Goal: Transaction & Acquisition: Purchase product/service

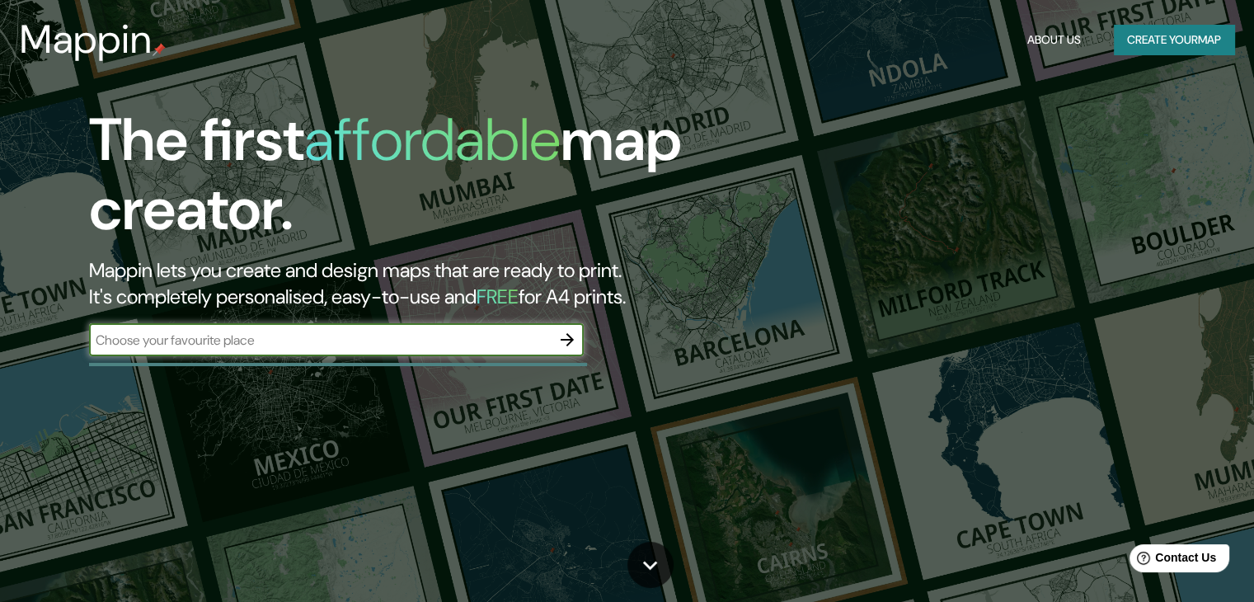
click at [558, 341] on icon "button" at bounding box center [567, 340] width 20 height 20
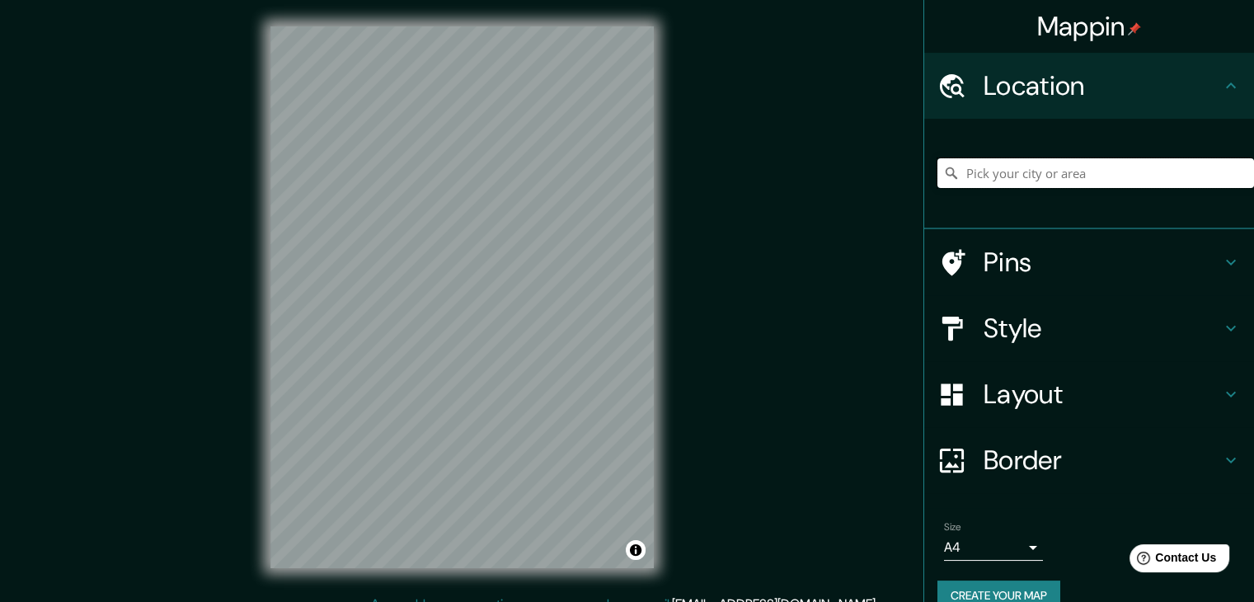
click at [1005, 186] on input "Pick your city or area" at bounding box center [1096, 173] width 317 height 30
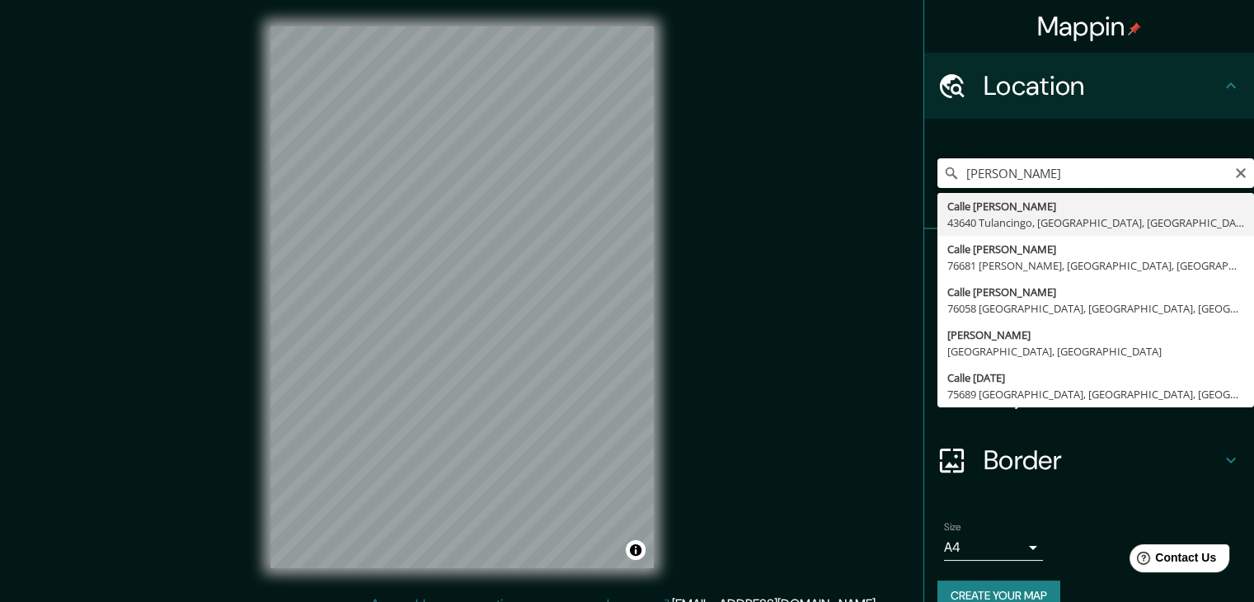
type input "[PERSON_NAME]"
drag, startPoint x: 1117, startPoint y: 168, endPoint x: 934, endPoint y: 162, distance: 184.0
click at [938, 162] on input "[PERSON_NAME]" at bounding box center [1096, 173] width 317 height 30
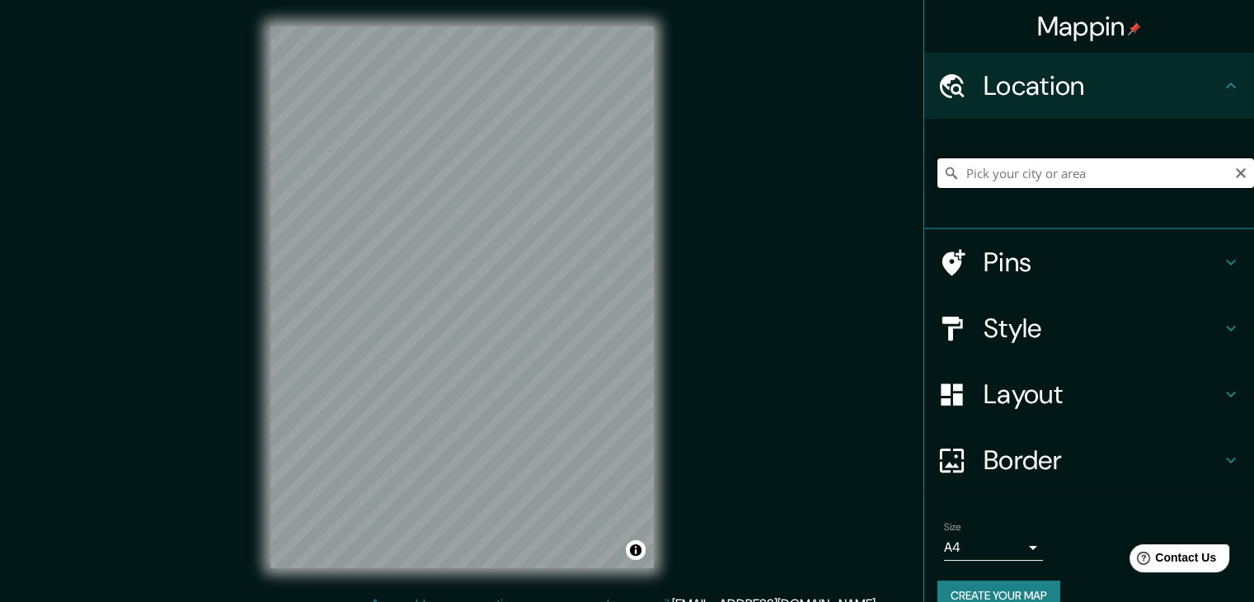
paste input "Delegación [PERSON_NAME]"
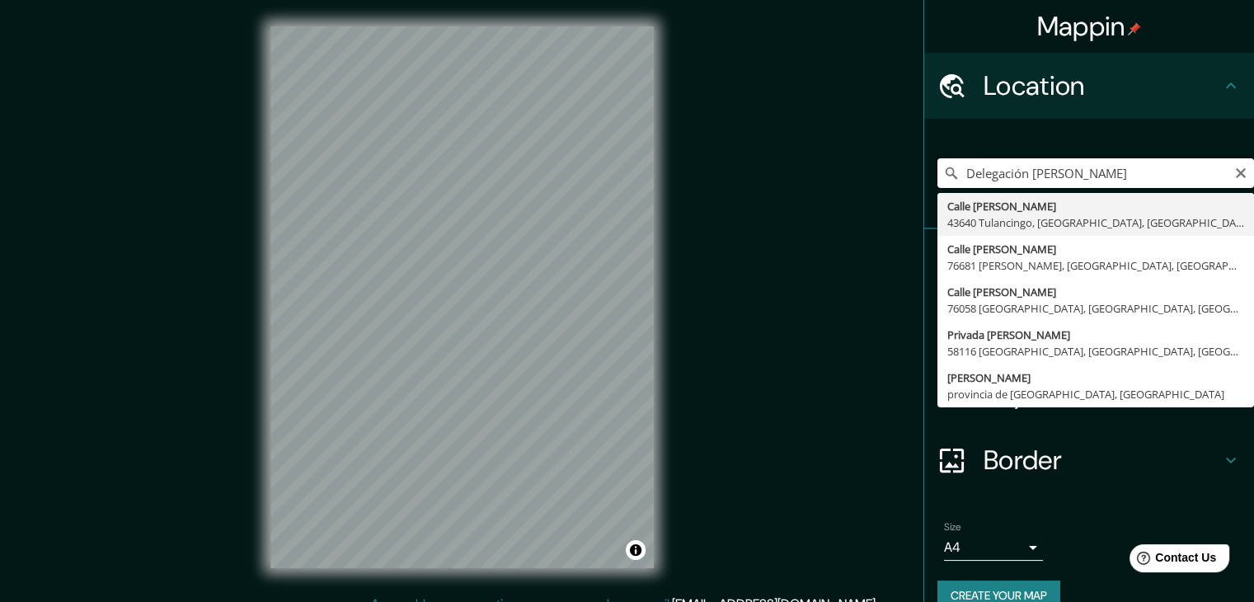
type input "Delegación [PERSON_NAME]"
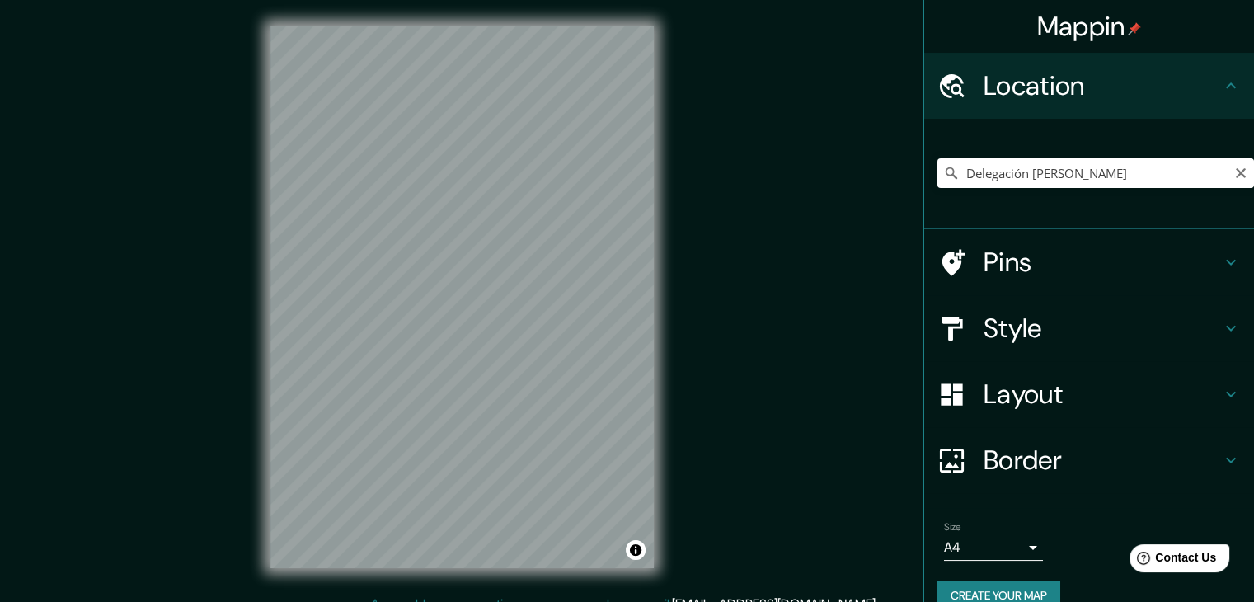
click at [842, 297] on div "Mappin Location Delegación [PERSON_NAME] [GEOGRAPHIC_DATA][PERSON_NAME] [GEOGRA…" at bounding box center [627, 310] width 1254 height 621
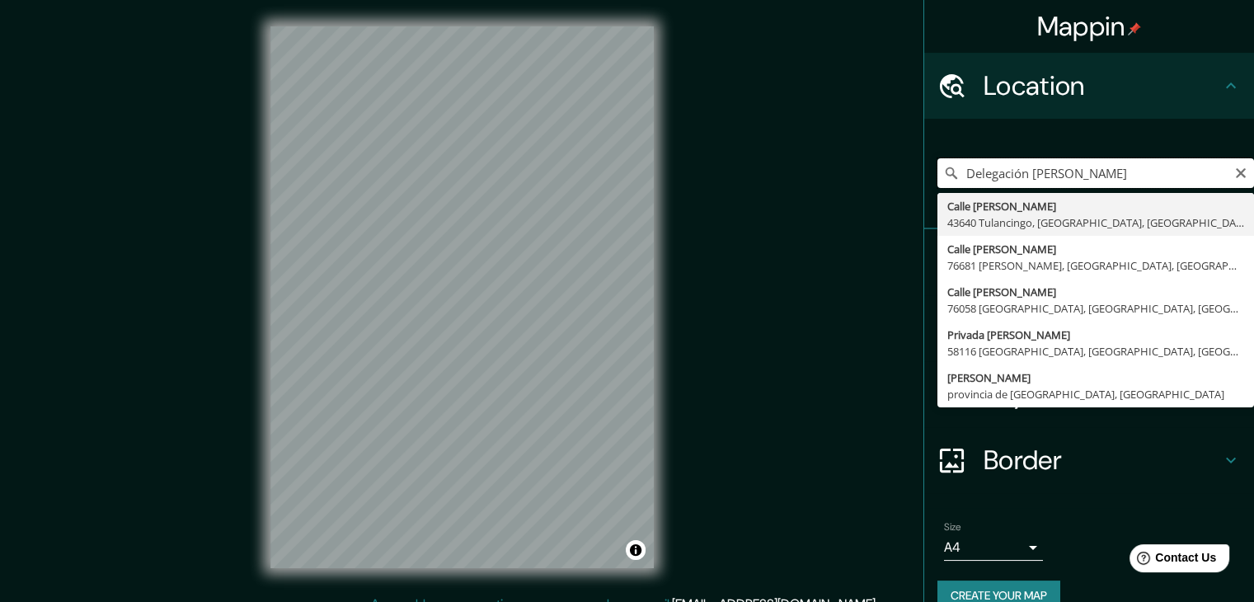
click at [1161, 176] on input "Delegación [PERSON_NAME]" at bounding box center [1096, 173] width 317 height 30
drag, startPoint x: 1161, startPoint y: 176, endPoint x: 885, endPoint y: 166, distance: 276.4
click at [885, 166] on div "Mappin Location Delegación [PERSON_NAME] [GEOGRAPHIC_DATA][PERSON_NAME] [GEOGRA…" at bounding box center [627, 310] width 1254 height 621
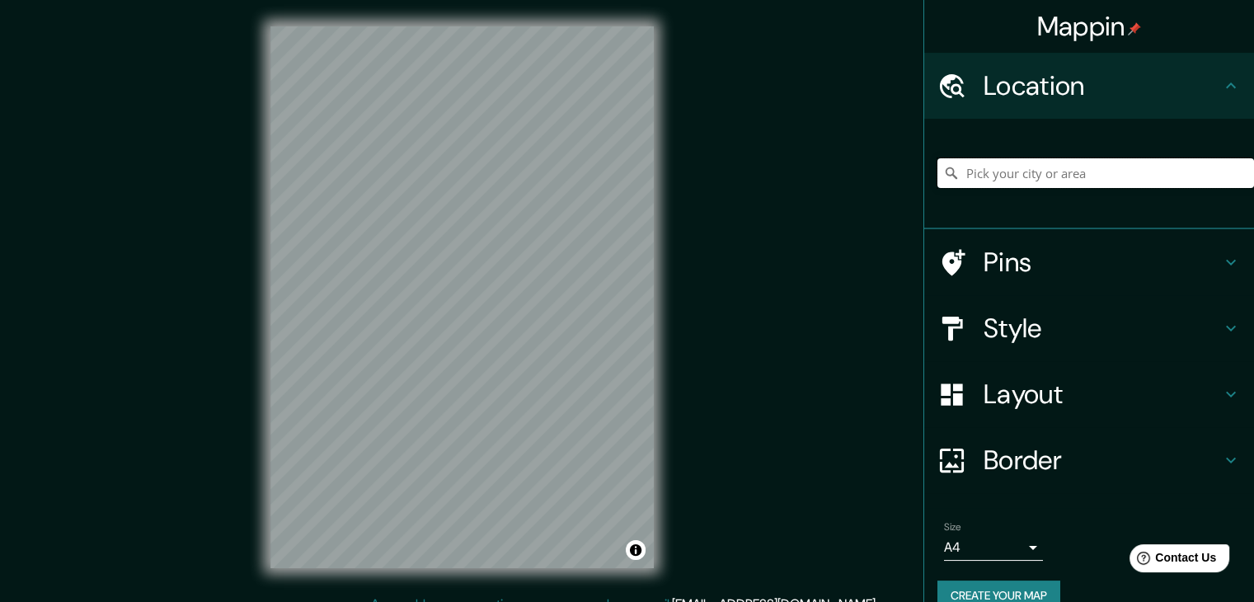
paste input "[STREET_ADDRESS][US_STATE]"
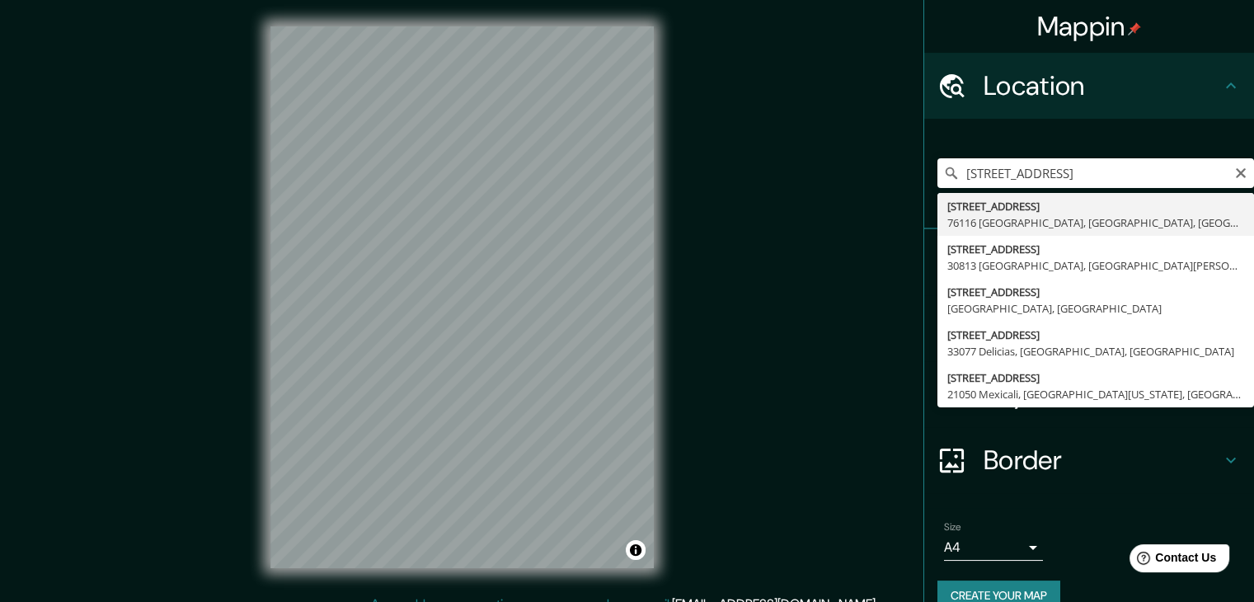
type input "[STREET_ADDRESS]"
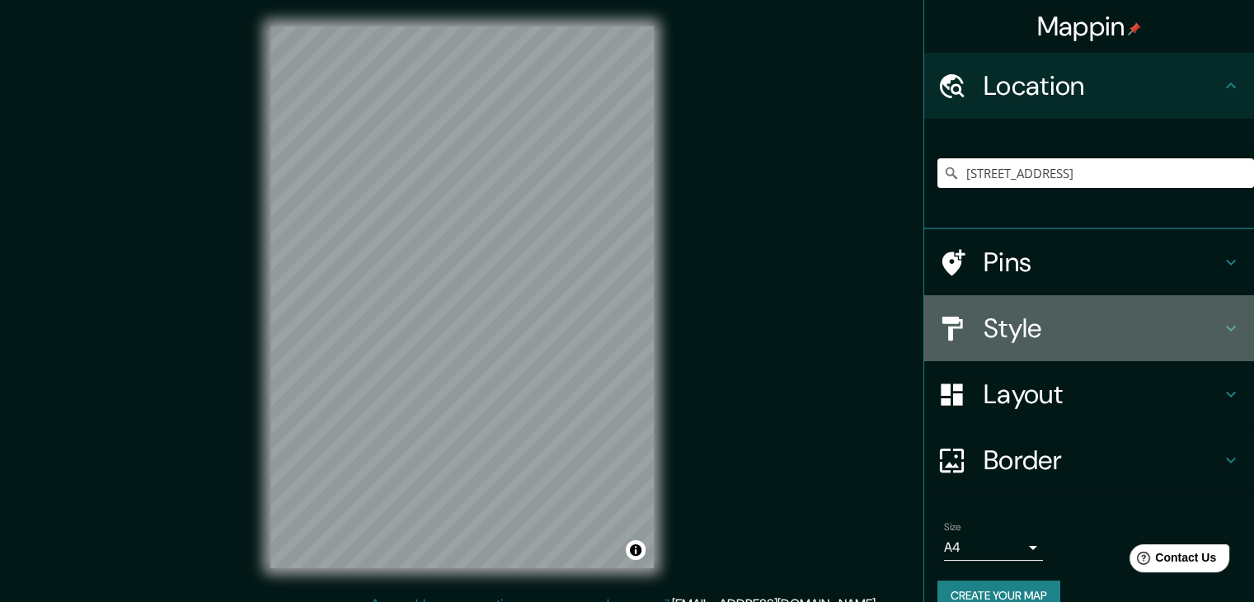
click at [1227, 324] on icon at bounding box center [1231, 328] width 20 height 20
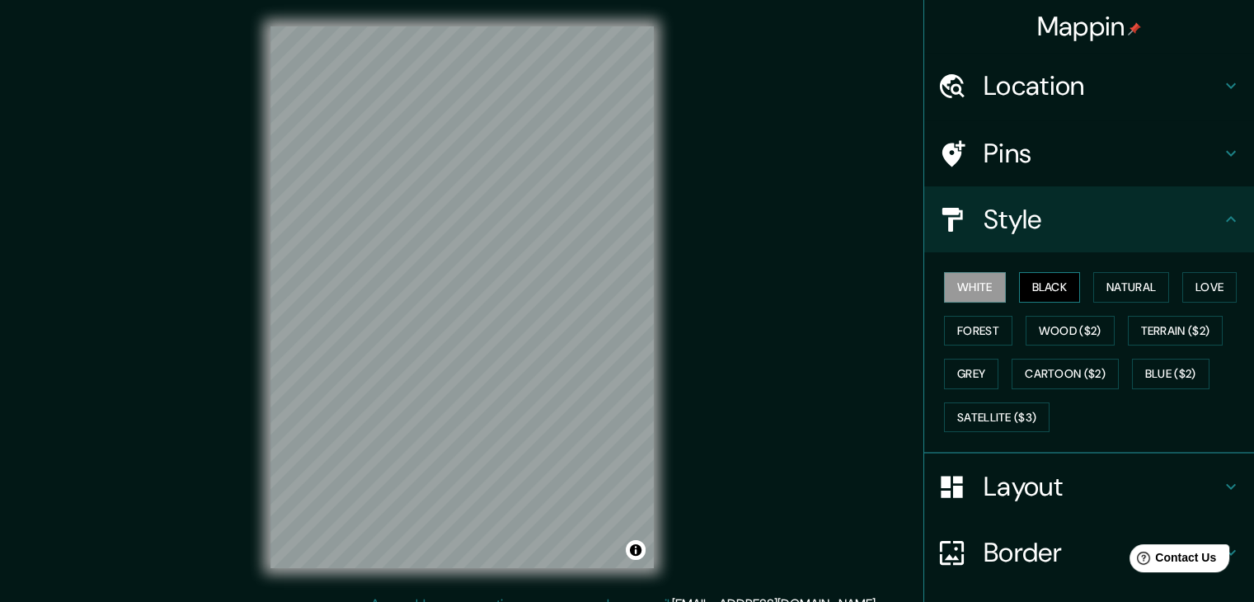
click at [1041, 288] on button "Black" at bounding box center [1050, 287] width 62 height 31
click at [1101, 285] on button "Natural" at bounding box center [1131, 287] width 76 height 31
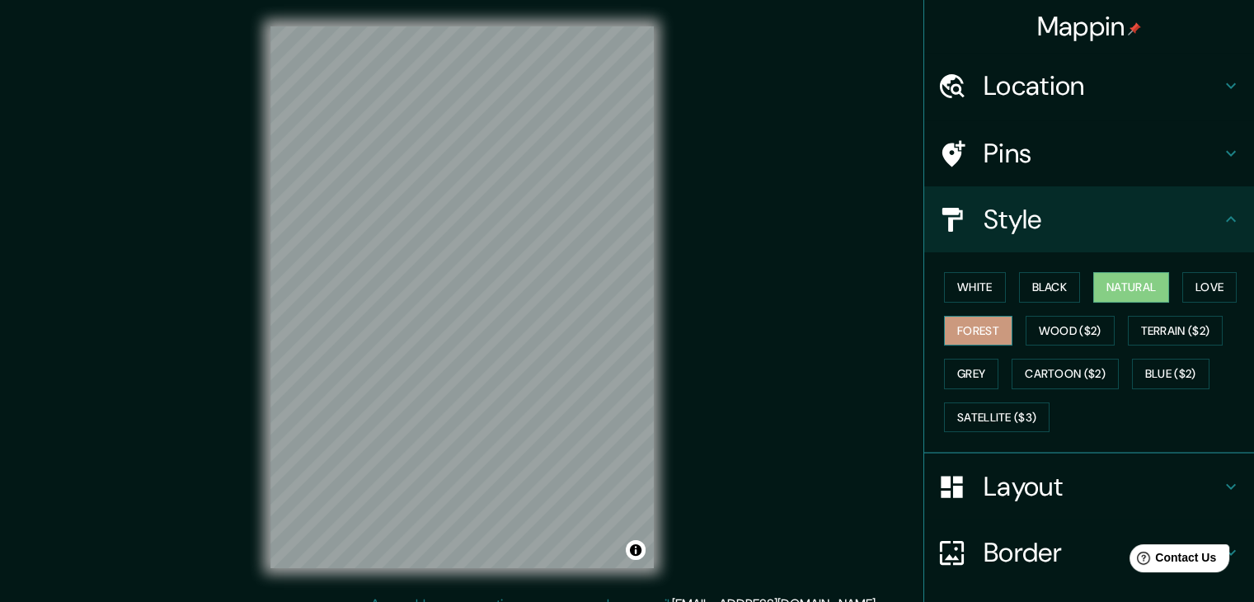
click at [986, 320] on button "Forest" at bounding box center [978, 331] width 68 height 31
click at [944, 365] on button "Grey" at bounding box center [971, 374] width 54 height 31
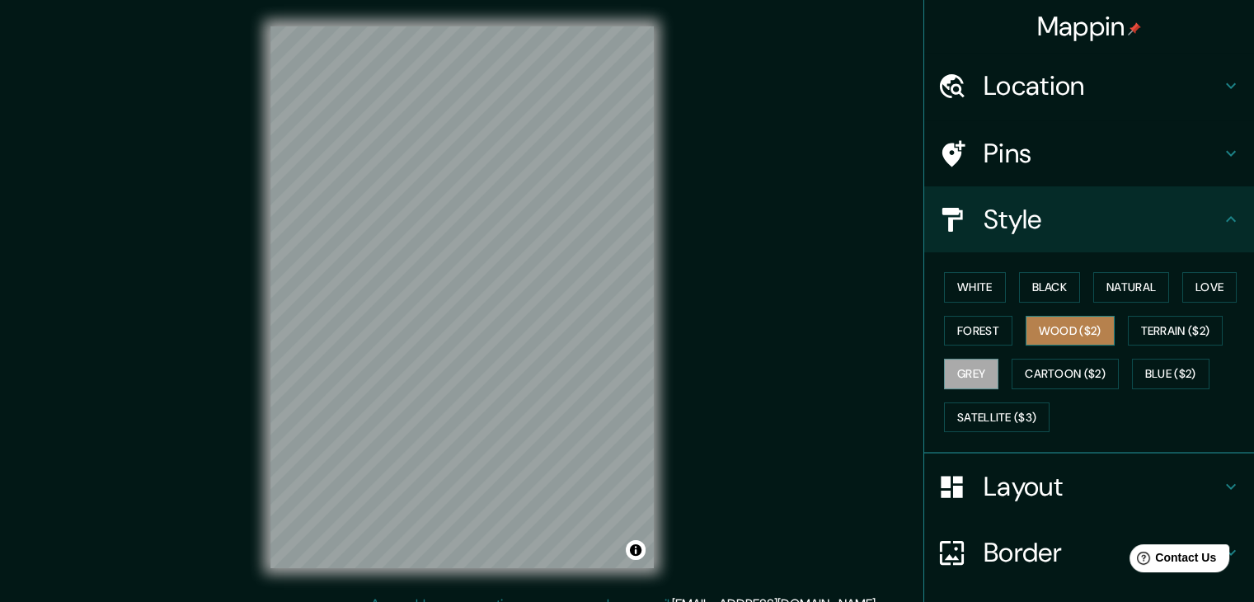
click at [1032, 331] on button "Wood ($2)" at bounding box center [1070, 331] width 89 height 31
click at [1155, 332] on button "Terrain ($2)" at bounding box center [1176, 331] width 96 height 31
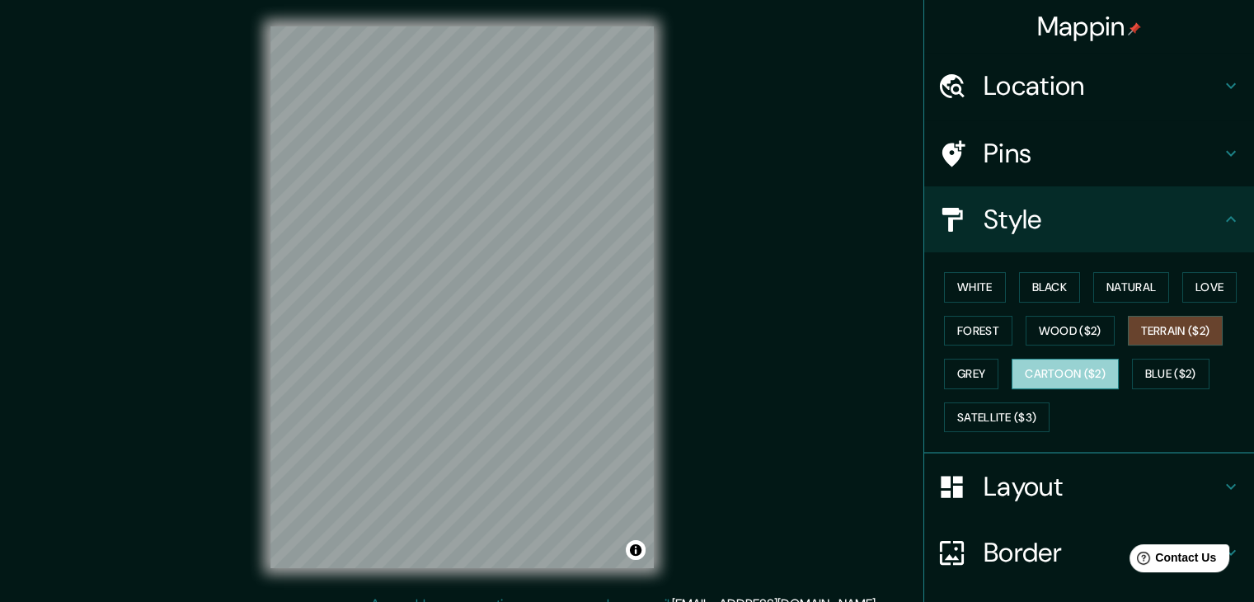
click at [1068, 369] on button "Cartoon ($2)" at bounding box center [1065, 374] width 107 height 31
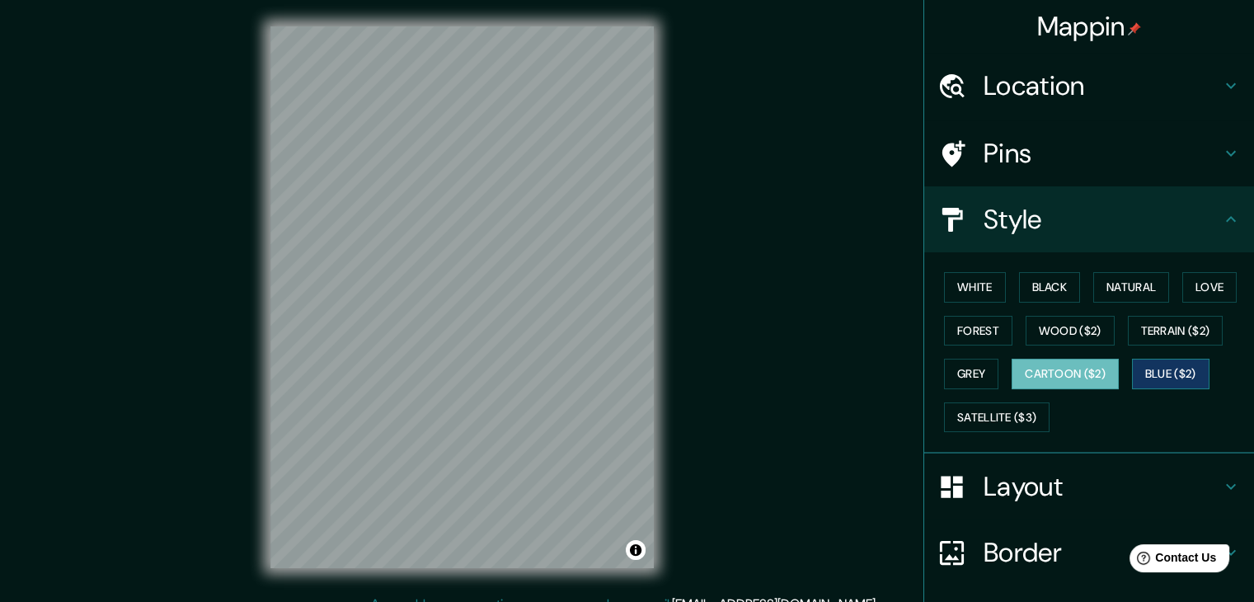
click at [1135, 365] on button "Blue ($2)" at bounding box center [1171, 374] width 78 height 31
click at [1032, 273] on button "Black" at bounding box center [1050, 287] width 62 height 31
click at [1130, 509] on div "Layout" at bounding box center [1089, 487] width 330 height 66
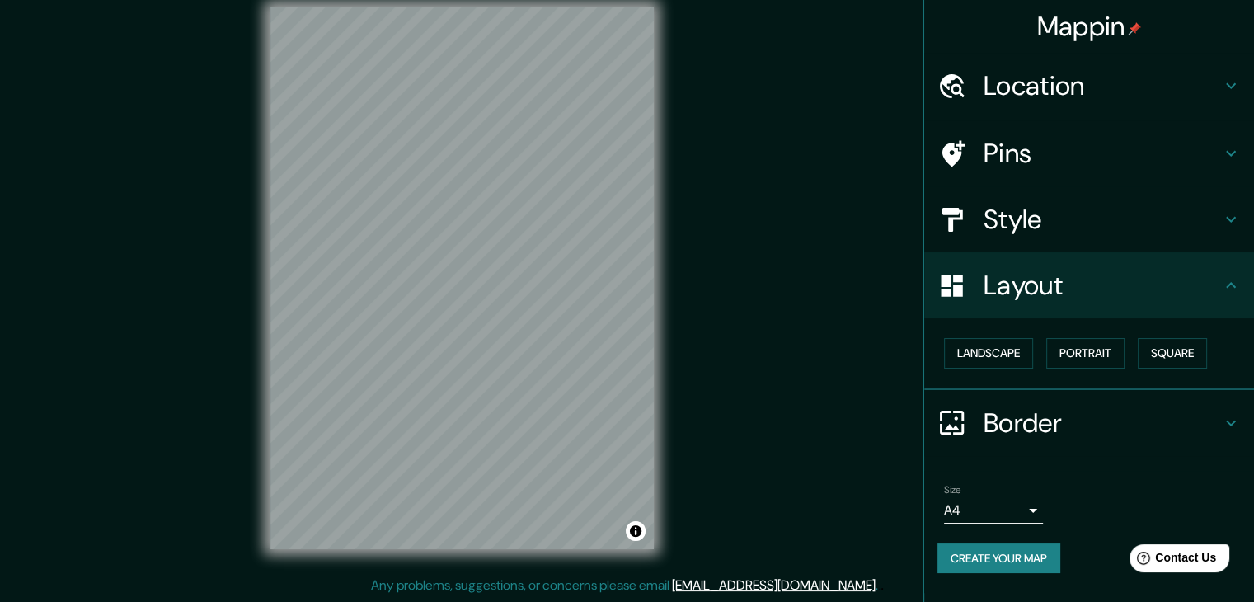
scroll to position [7, 0]
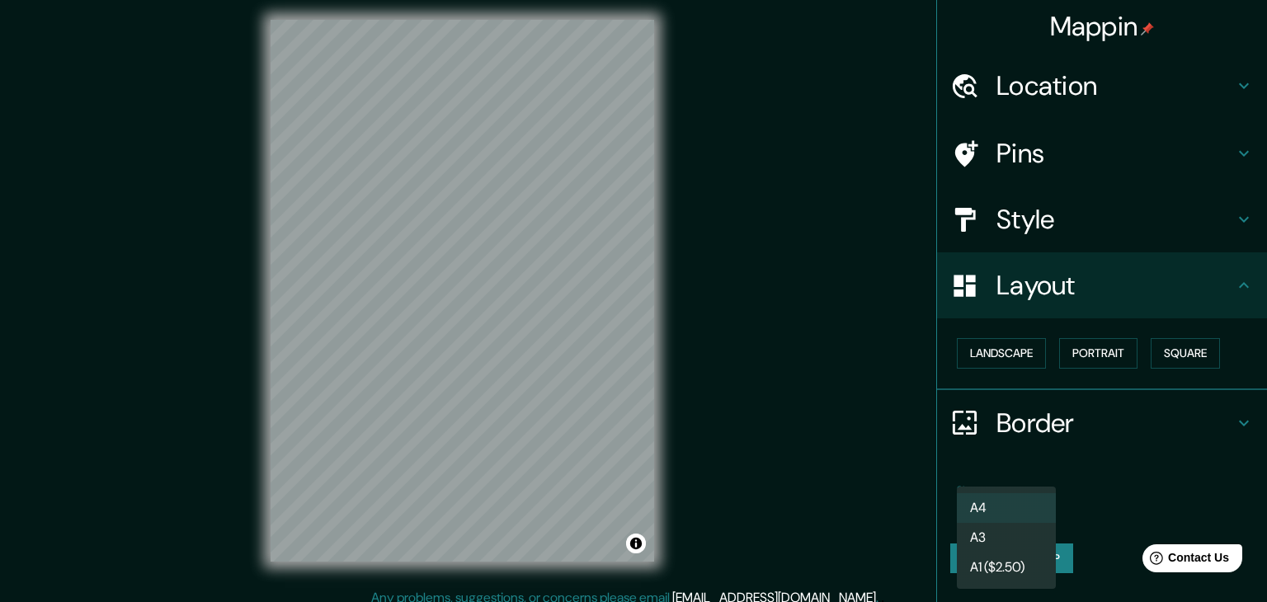
click at [1029, 499] on body "Mappin Location [STREET_ADDRESS] Pins Style Layout Landscape Portrait Square Bo…" at bounding box center [633, 294] width 1267 height 602
click at [1028, 501] on li "A4" at bounding box center [1006, 508] width 99 height 30
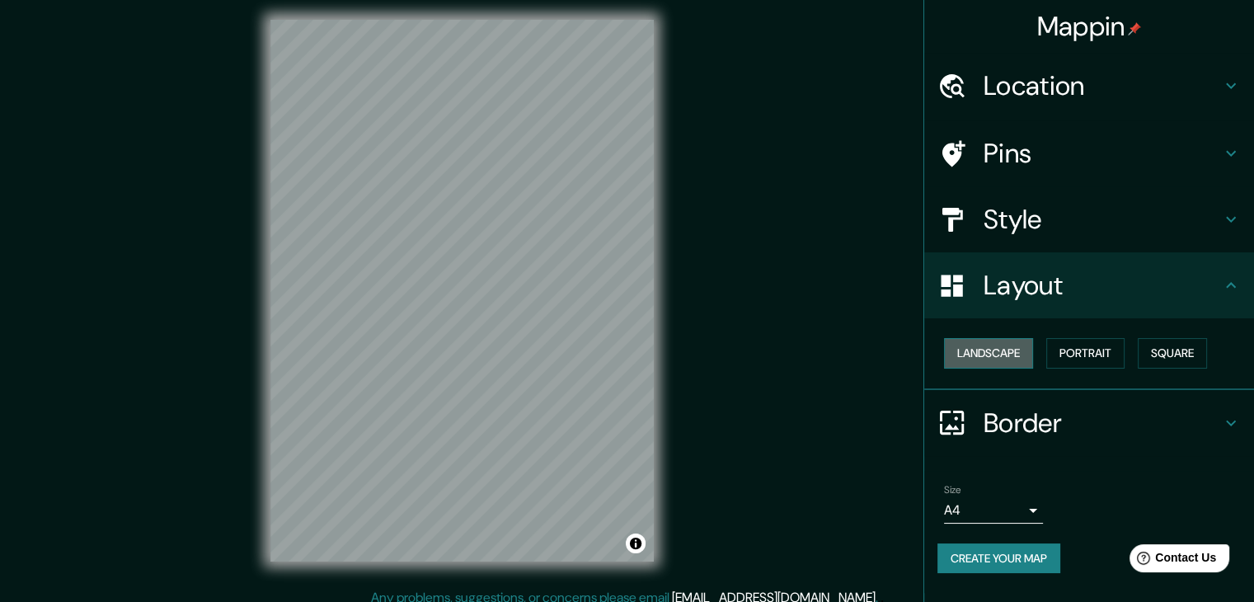
click at [1001, 350] on button "Landscape" at bounding box center [988, 353] width 89 height 31
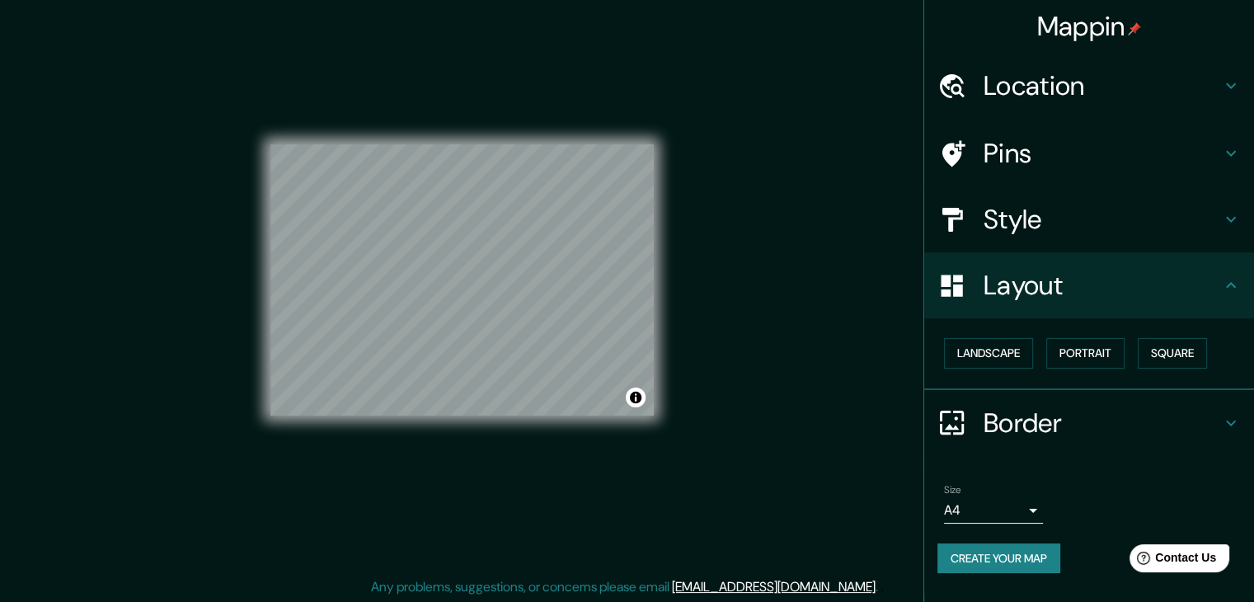
scroll to position [19, 0]
click at [1225, 414] on icon at bounding box center [1231, 423] width 20 height 20
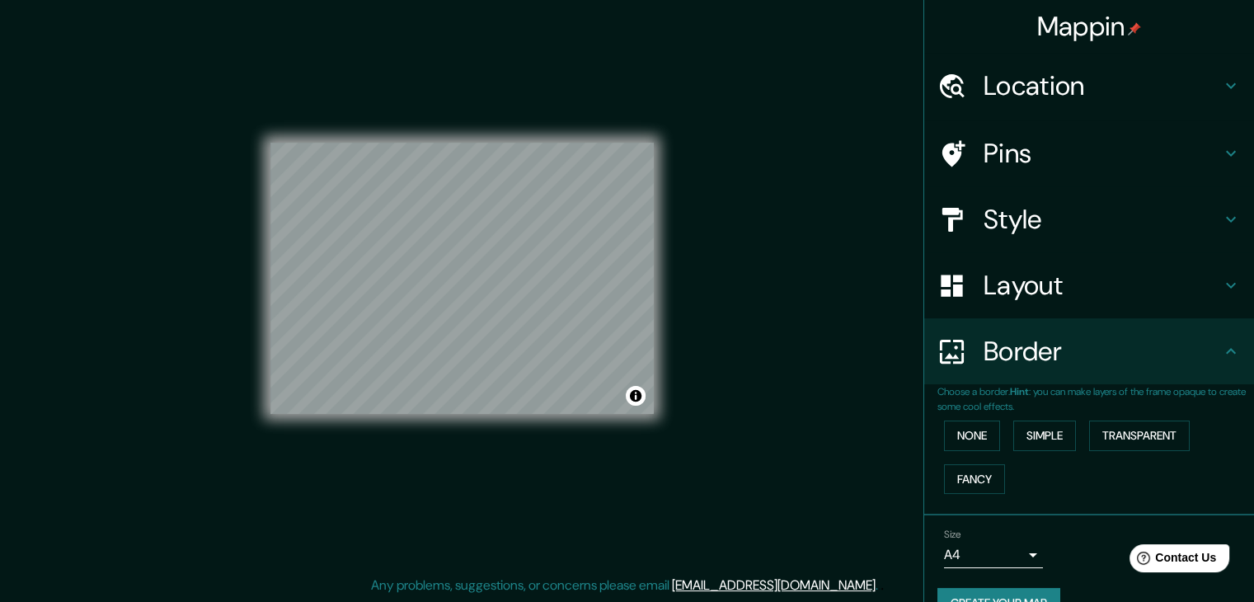
click at [1220, 364] on div "Border" at bounding box center [1089, 351] width 330 height 66
click at [1144, 434] on button "Transparent" at bounding box center [1139, 436] width 101 height 31
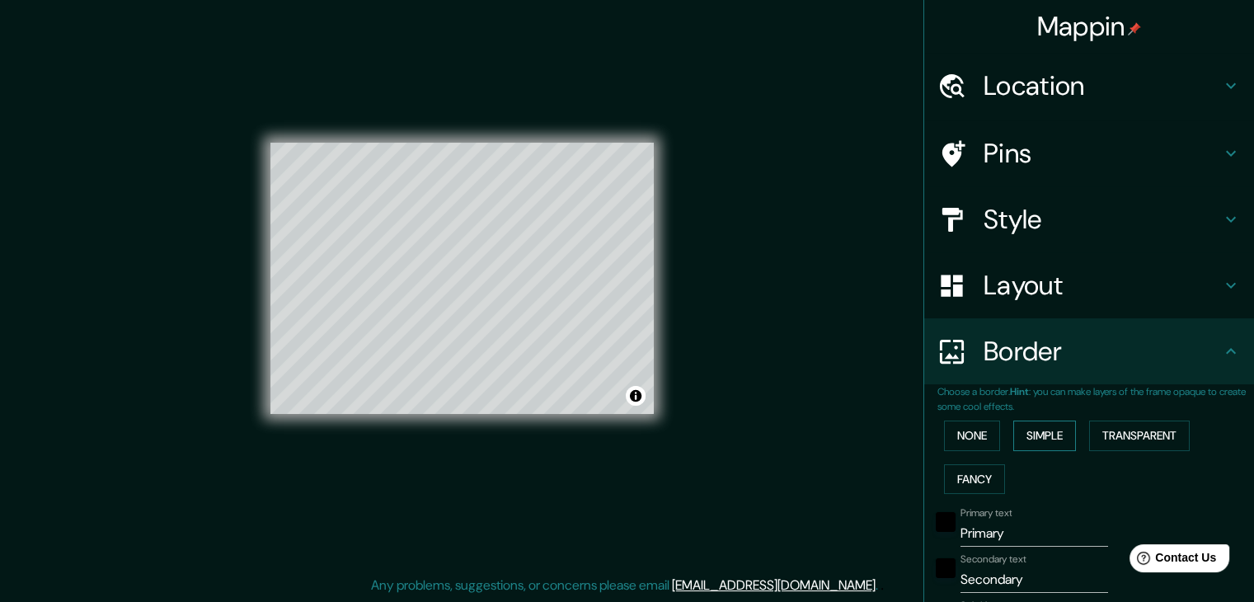
click at [1056, 442] on button "Simple" at bounding box center [1044, 436] width 63 height 31
click at [976, 440] on button "None" at bounding box center [972, 436] width 56 height 31
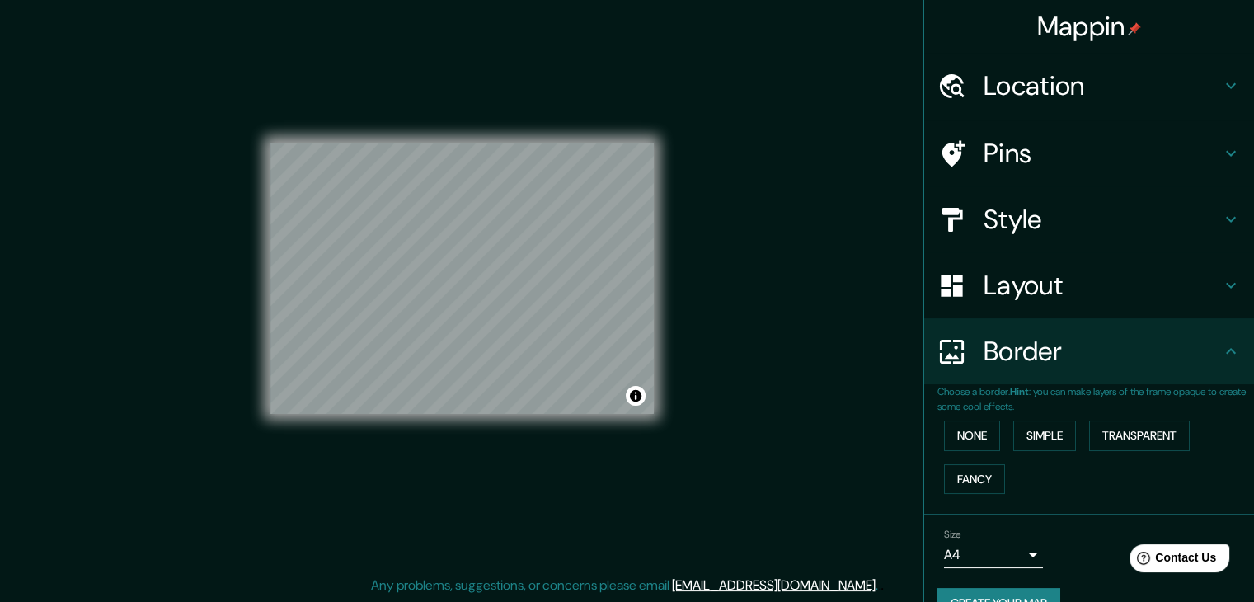
click at [1234, 353] on div "Border" at bounding box center [1089, 351] width 330 height 66
click at [1226, 350] on icon at bounding box center [1231, 351] width 10 height 6
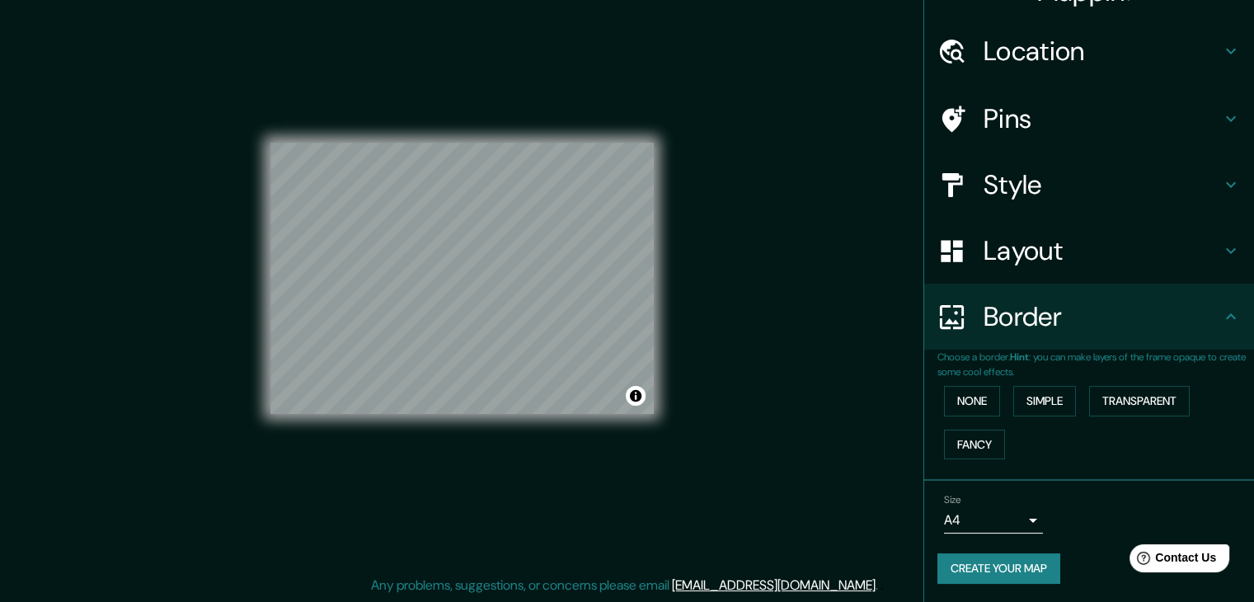
click at [1212, 327] on div "Border" at bounding box center [1089, 317] width 330 height 66
click at [1221, 275] on div "Layout" at bounding box center [1089, 251] width 330 height 66
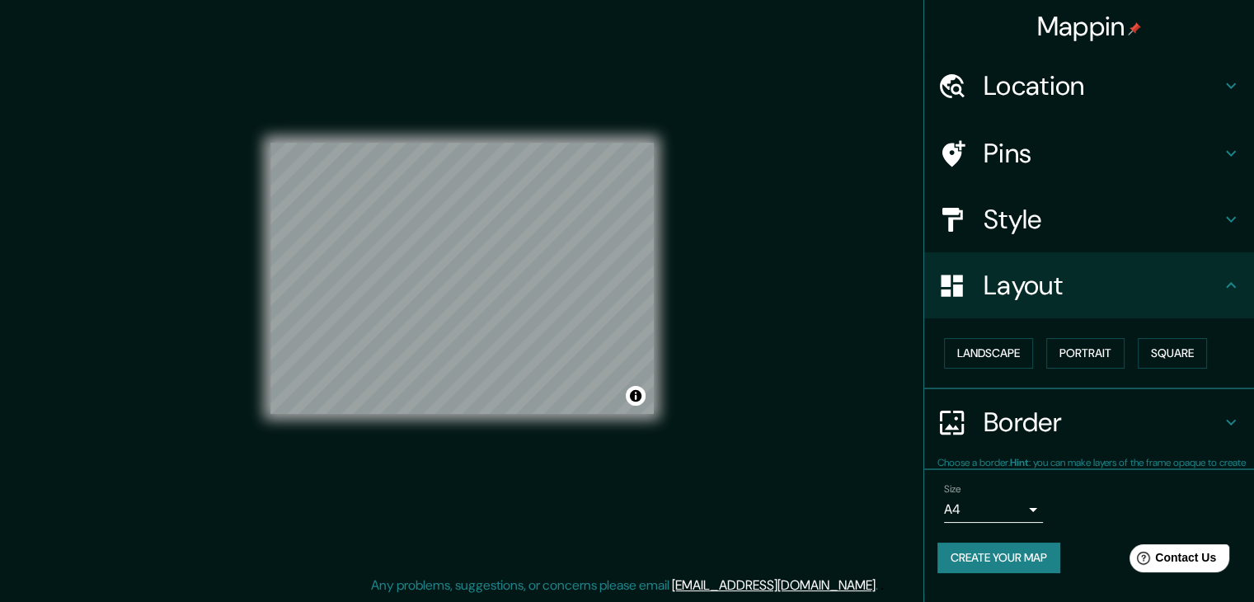
scroll to position [0, 0]
click at [1230, 292] on icon at bounding box center [1231, 285] width 20 height 20
click at [990, 553] on button "Create your map" at bounding box center [999, 558] width 123 height 31
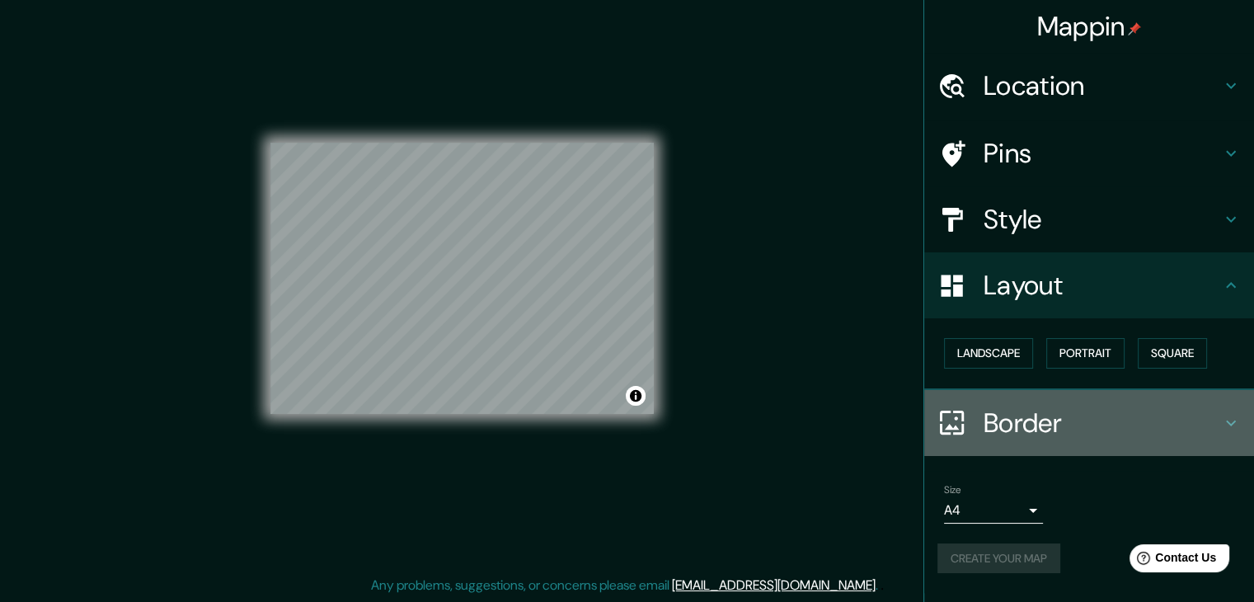
click at [1236, 429] on icon at bounding box center [1231, 423] width 20 height 20
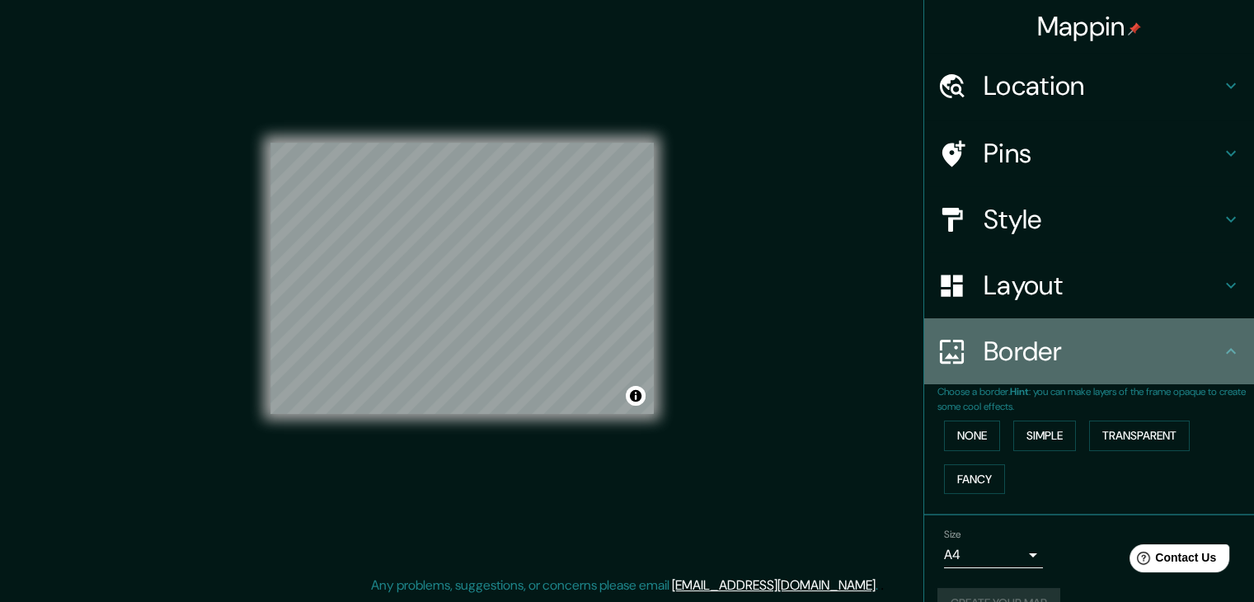
click at [1221, 357] on icon at bounding box center [1231, 351] width 20 height 20
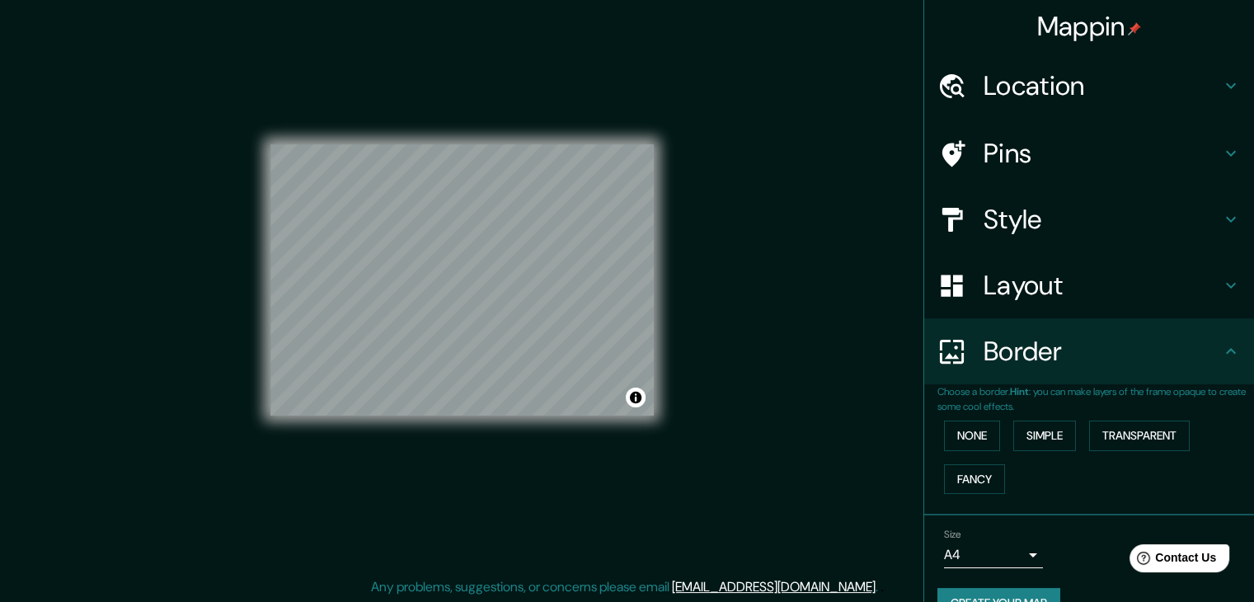
scroll to position [35, 0]
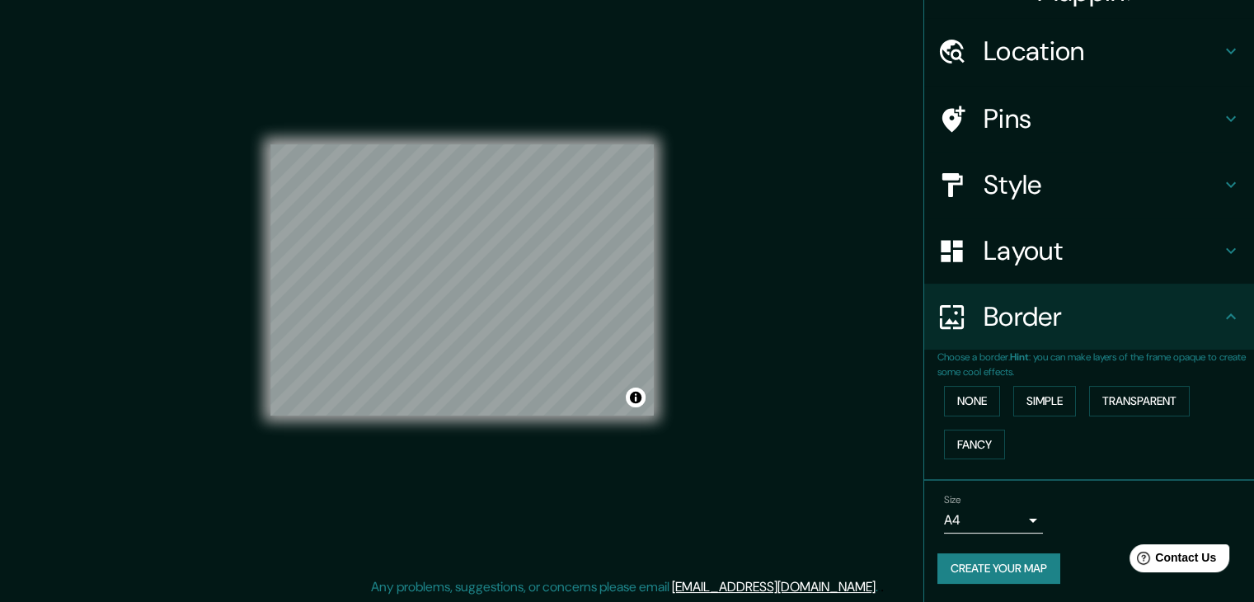
click at [1221, 320] on icon at bounding box center [1231, 317] width 20 height 20
click at [1029, 563] on button "Create your map" at bounding box center [999, 568] width 123 height 31
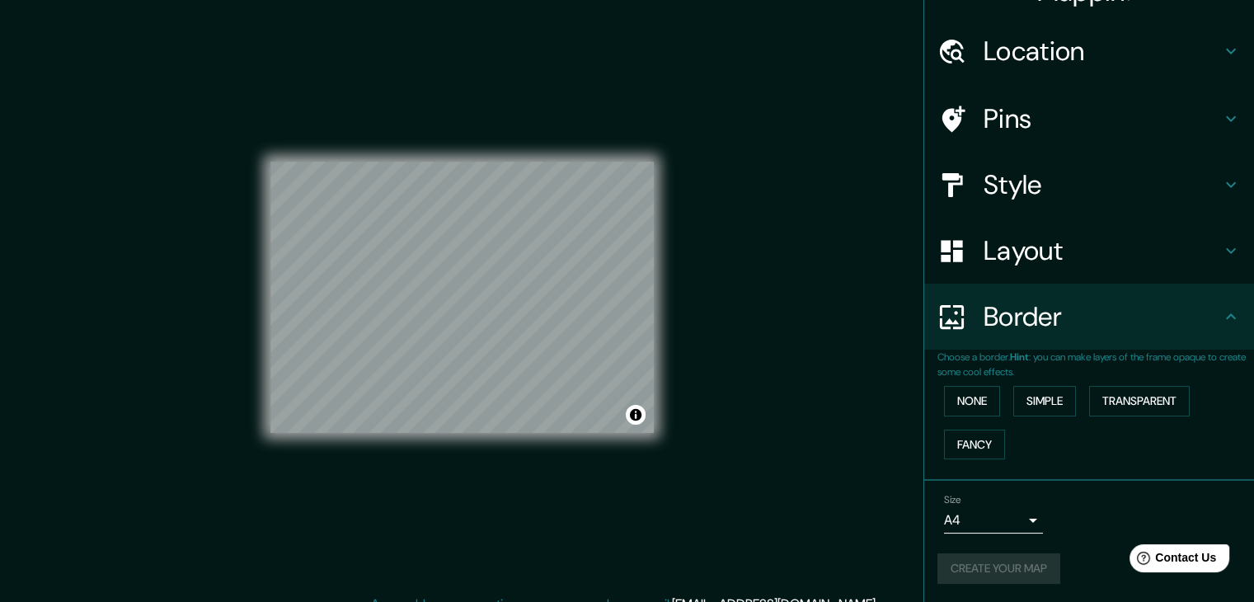
scroll to position [0, 0]
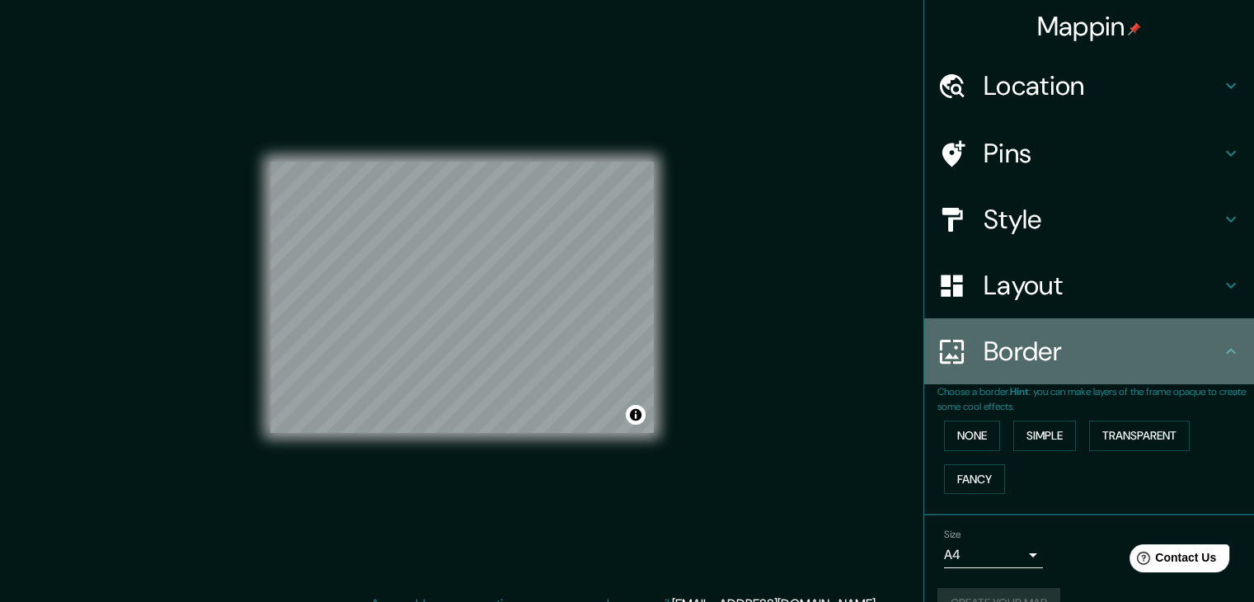
click at [1221, 345] on icon at bounding box center [1231, 351] width 20 height 20
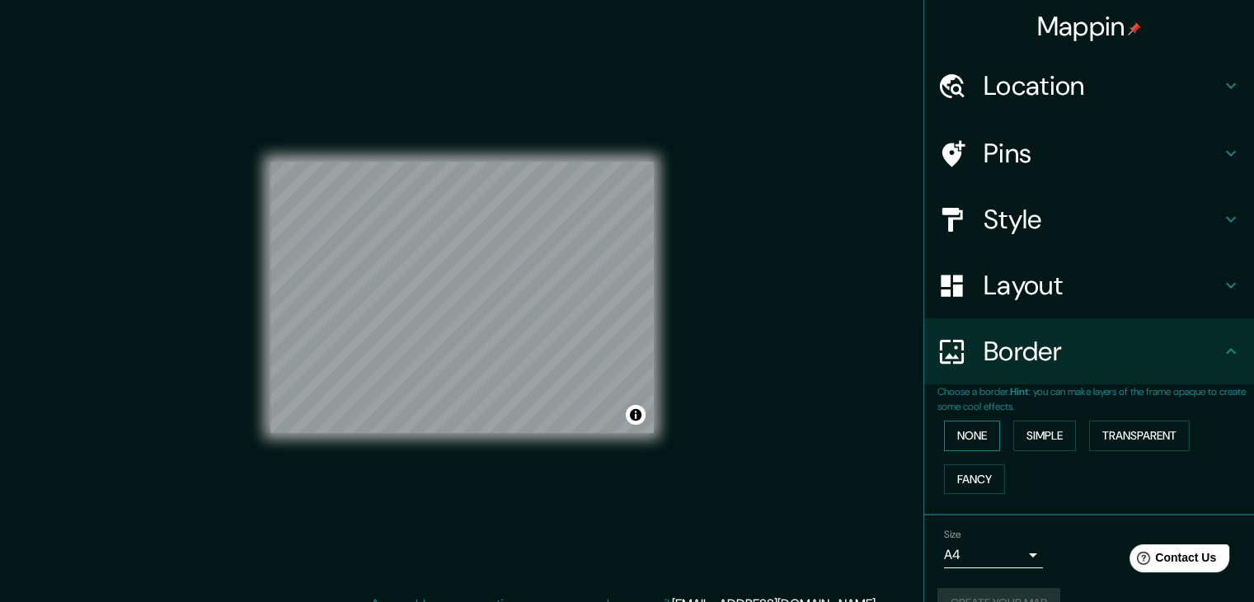
click at [976, 430] on button "None" at bounding box center [972, 436] width 56 height 31
click at [962, 432] on button "None" at bounding box center [972, 436] width 56 height 31
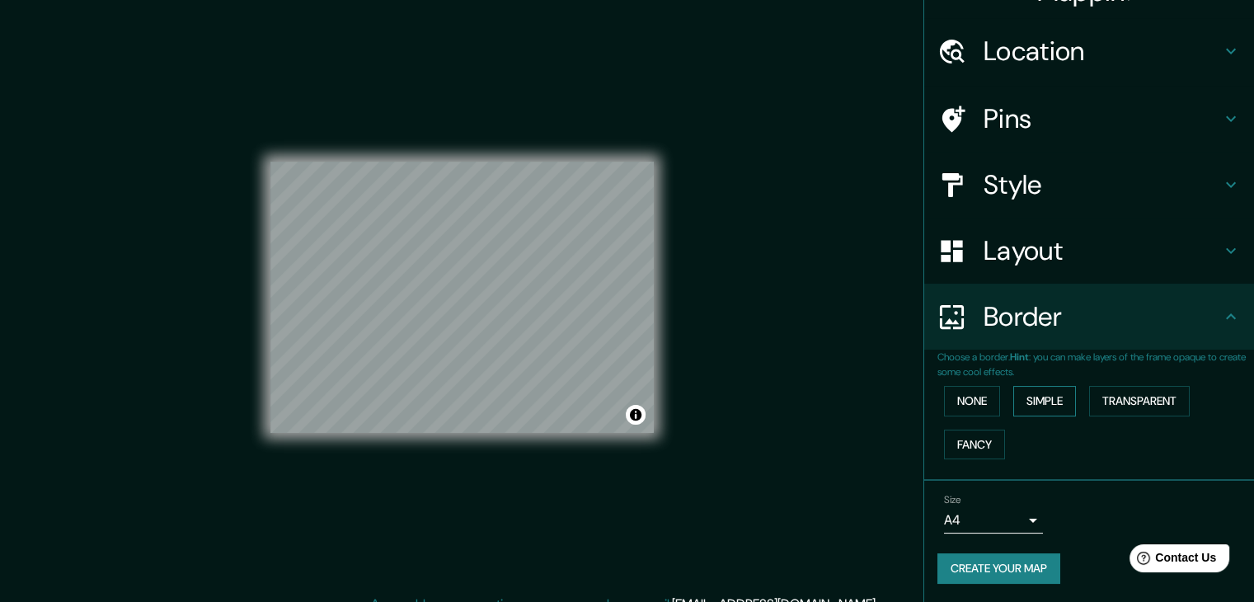
click at [1049, 395] on button "Simple" at bounding box center [1044, 401] width 63 height 31
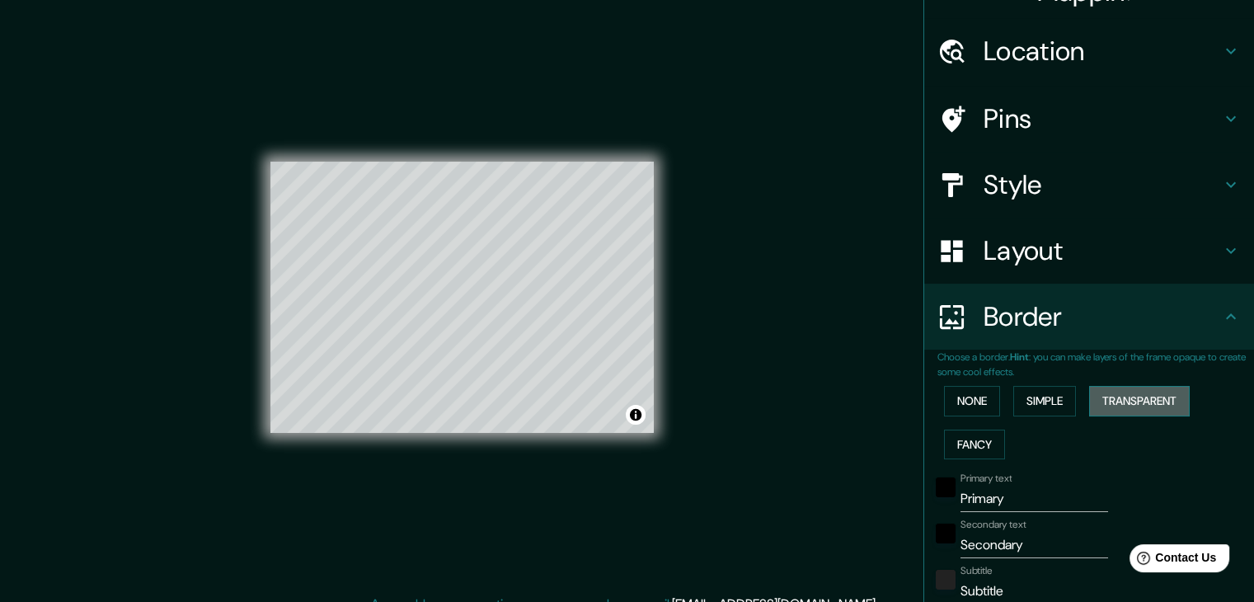
click at [1128, 403] on button "Transparent" at bounding box center [1139, 401] width 101 height 31
click at [982, 449] on button "Fancy" at bounding box center [974, 445] width 61 height 31
click at [965, 415] on div "None Simple Transparent Fancy" at bounding box center [1096, 422] width 317 height 87
click at [957, 402] on button "None" at bounding box center [972, 401] width 56 height 31
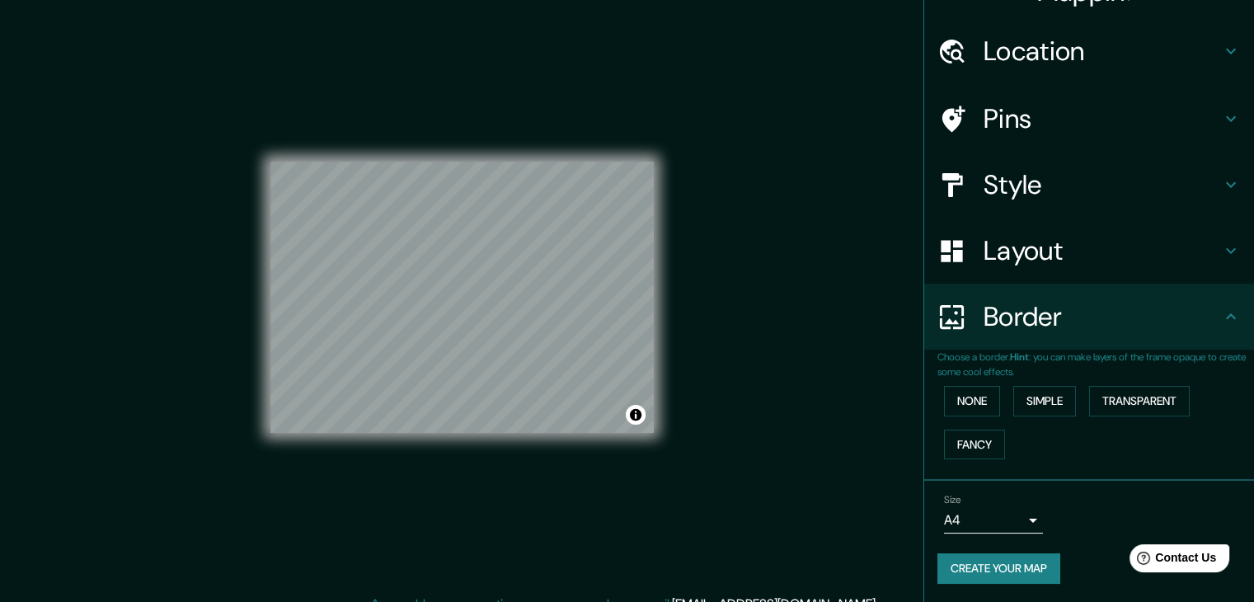
scroll to position [19, 0]
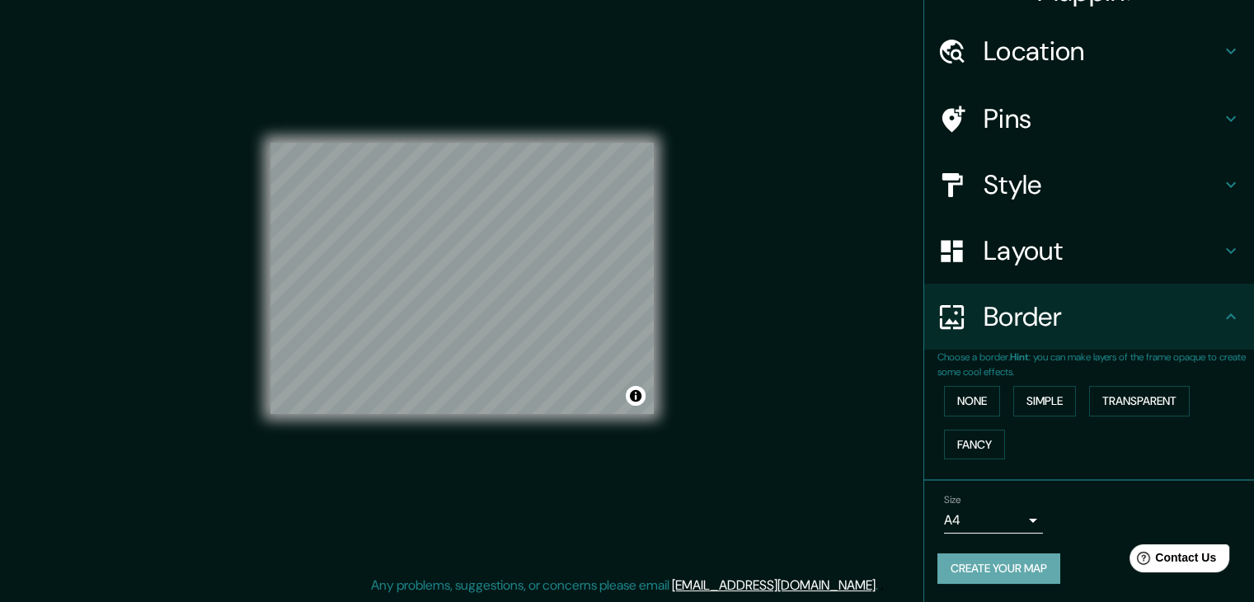
click at [1025, 571] on button "Create your map" at bounding box center [999, 568] width 123 height 31
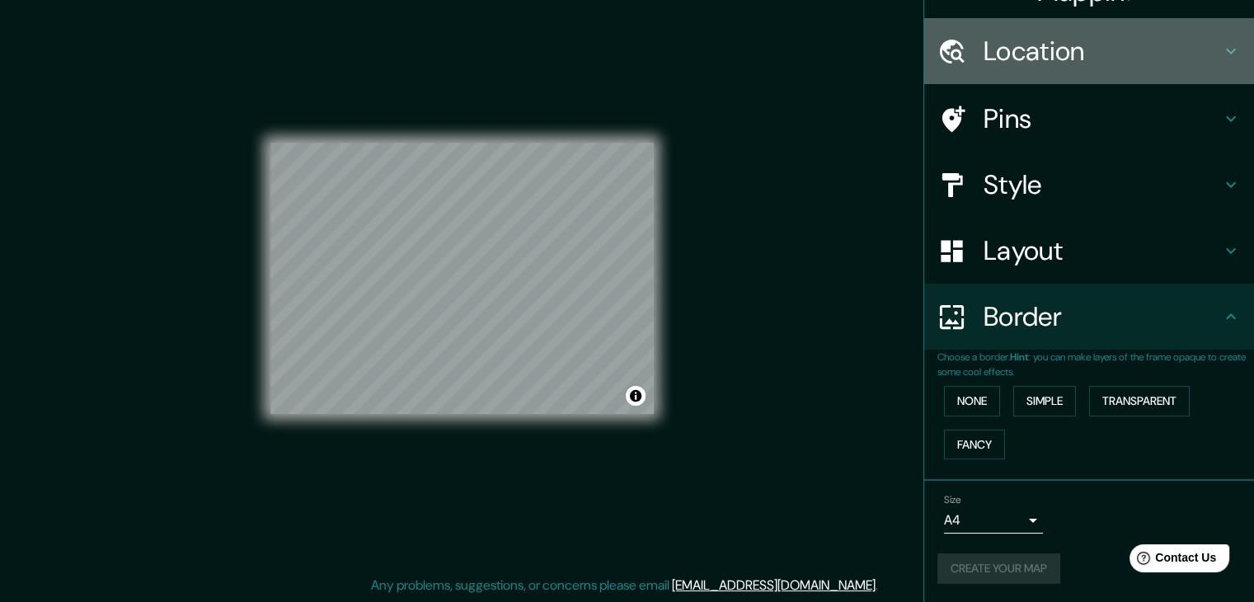
click at [1221, 50] on icon at bounding box center [1231, 51] width 20 height 20
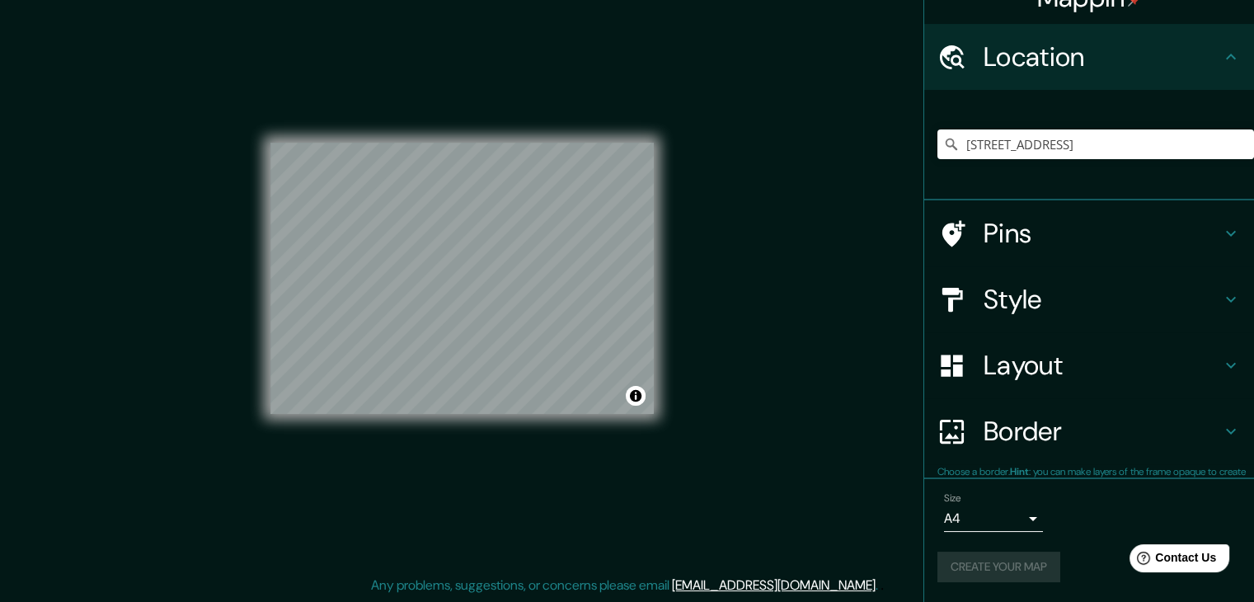
scroll to position [28, 0]
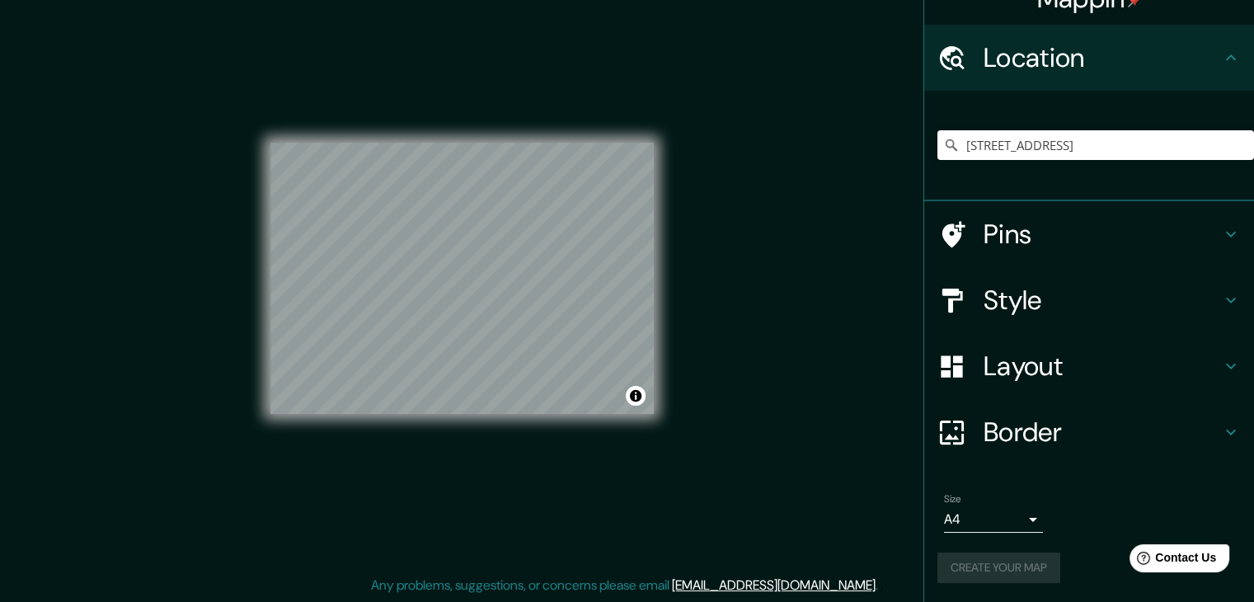
click at [1206, 53] on h4 "Location" at bounding box center [1102, 57] width 237 height 33
click at [1230, 56] on div "Location" at bounding box center [1089, 58] width 330 height 66
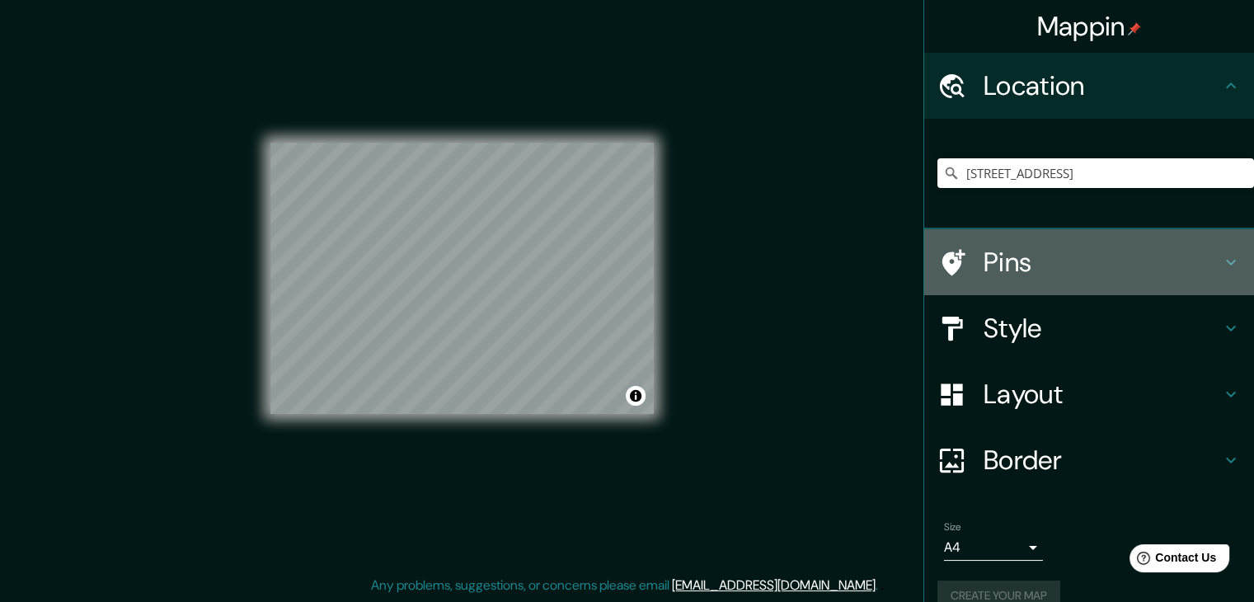
click at [1227, 248] on div "Pins" at bounding box center [1089, 262] width 330 height 66
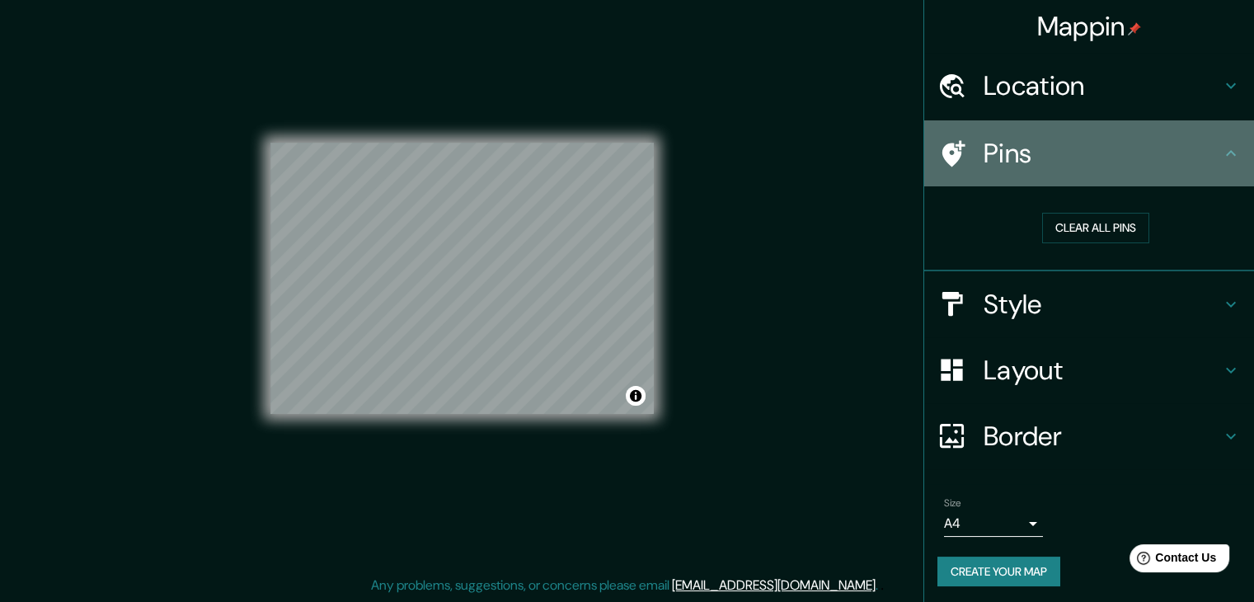
click at [1209, 165] on div "Pins" at bounding box center [1089, 153] width 330 height 66
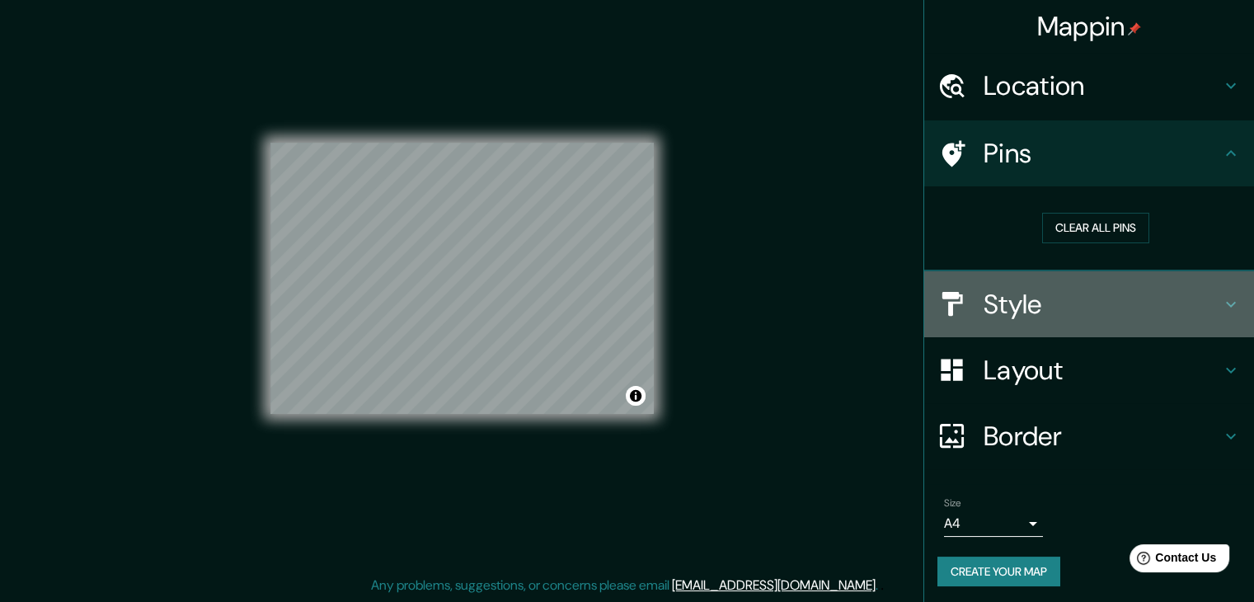
click at [1221, 289] on div "Style" at bounding box center [1089, 304] width 330 height 66
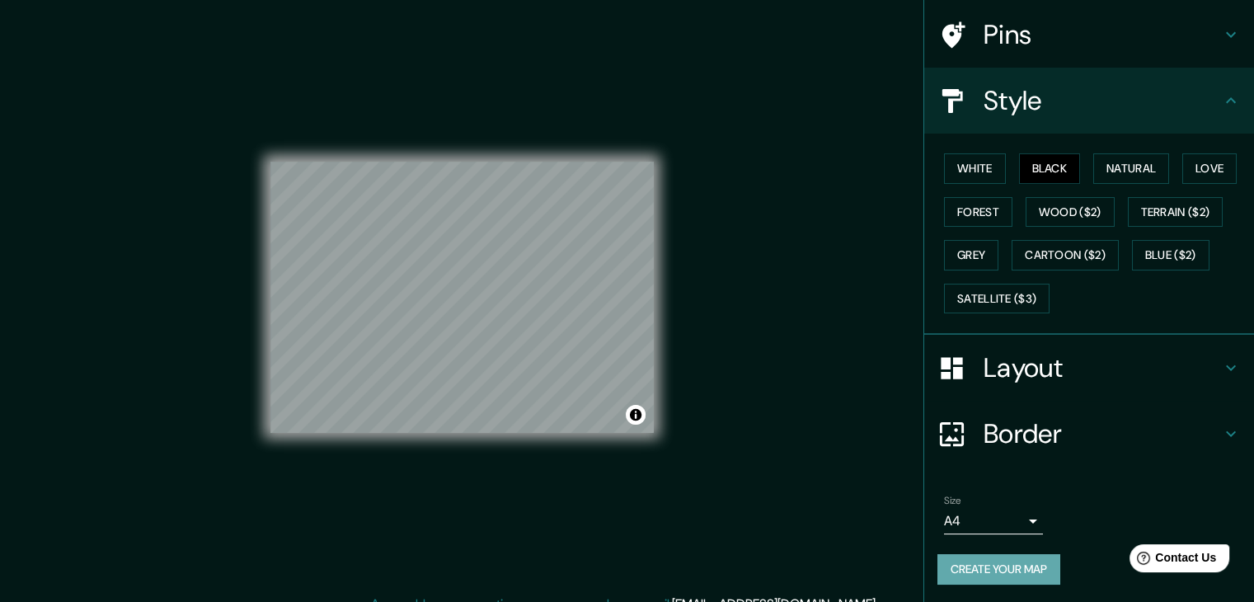
click at [943, 572] on button "Create your map" at bounding box center [999, 569] width 123 height 31
